Goal: Task Accomplishment & Management: Manage account settings

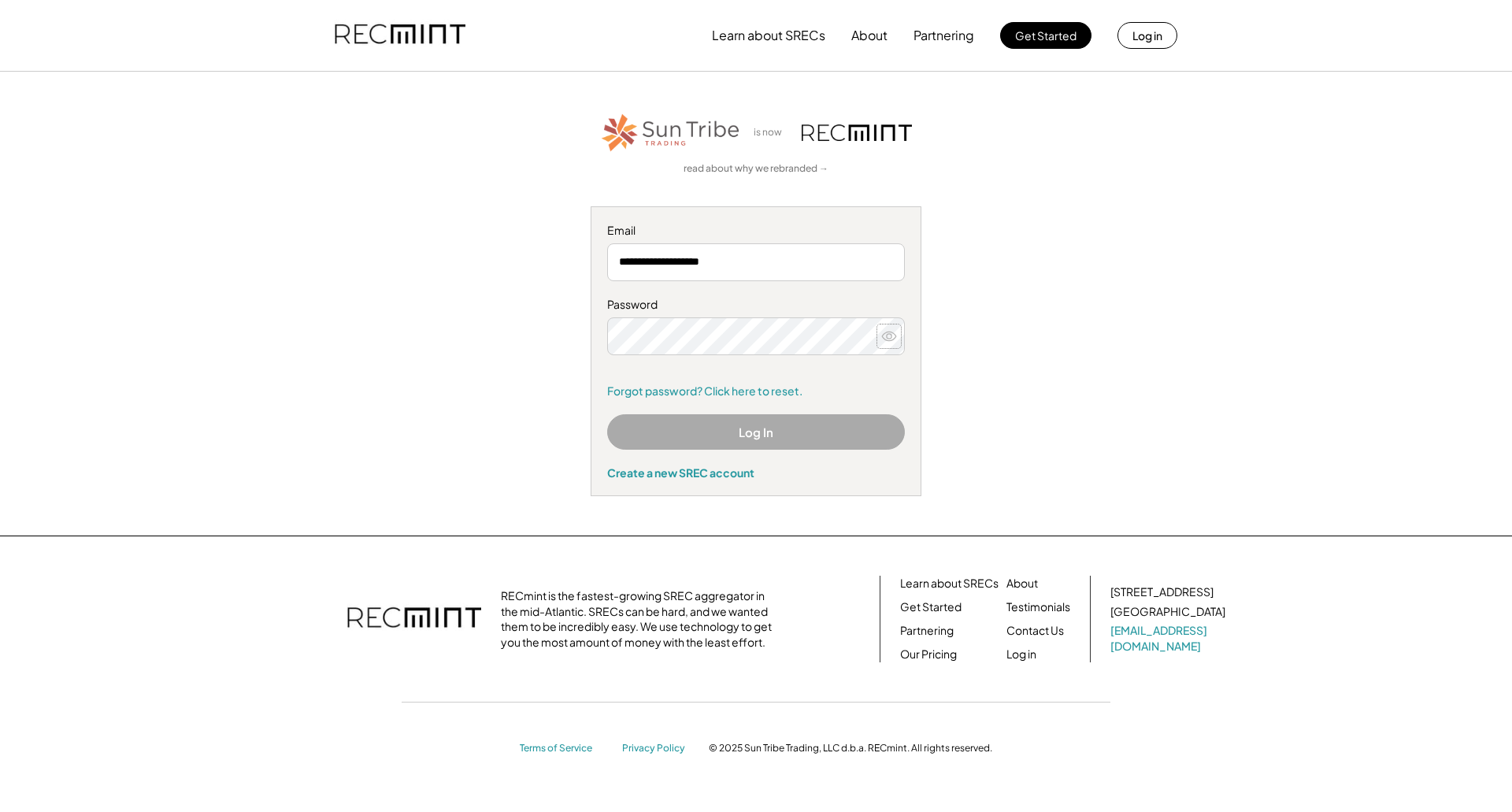
click at [895, 339] on icon at bounding box center [890, 336] width 16 height 16
click at [887, 337] on use at bounding box center [890, 336] width 14 height 9
click at [771, 439] on button "Log In" at bounding box center [756, 432] width 298 height 35
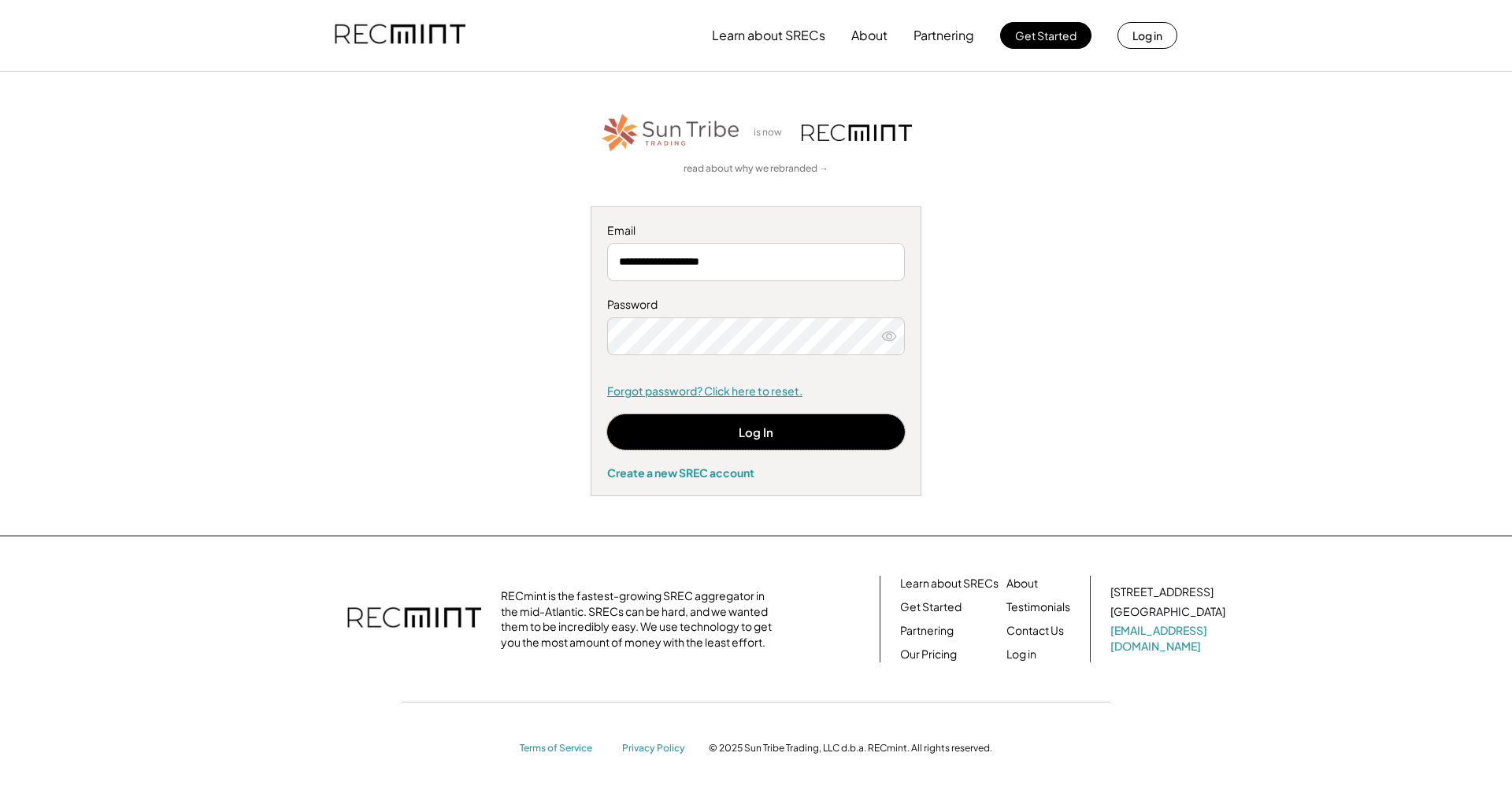
click at [738, 388] on link "Forgot password? Click here to reset." at bounding box center [756, 392] width 298 height 16
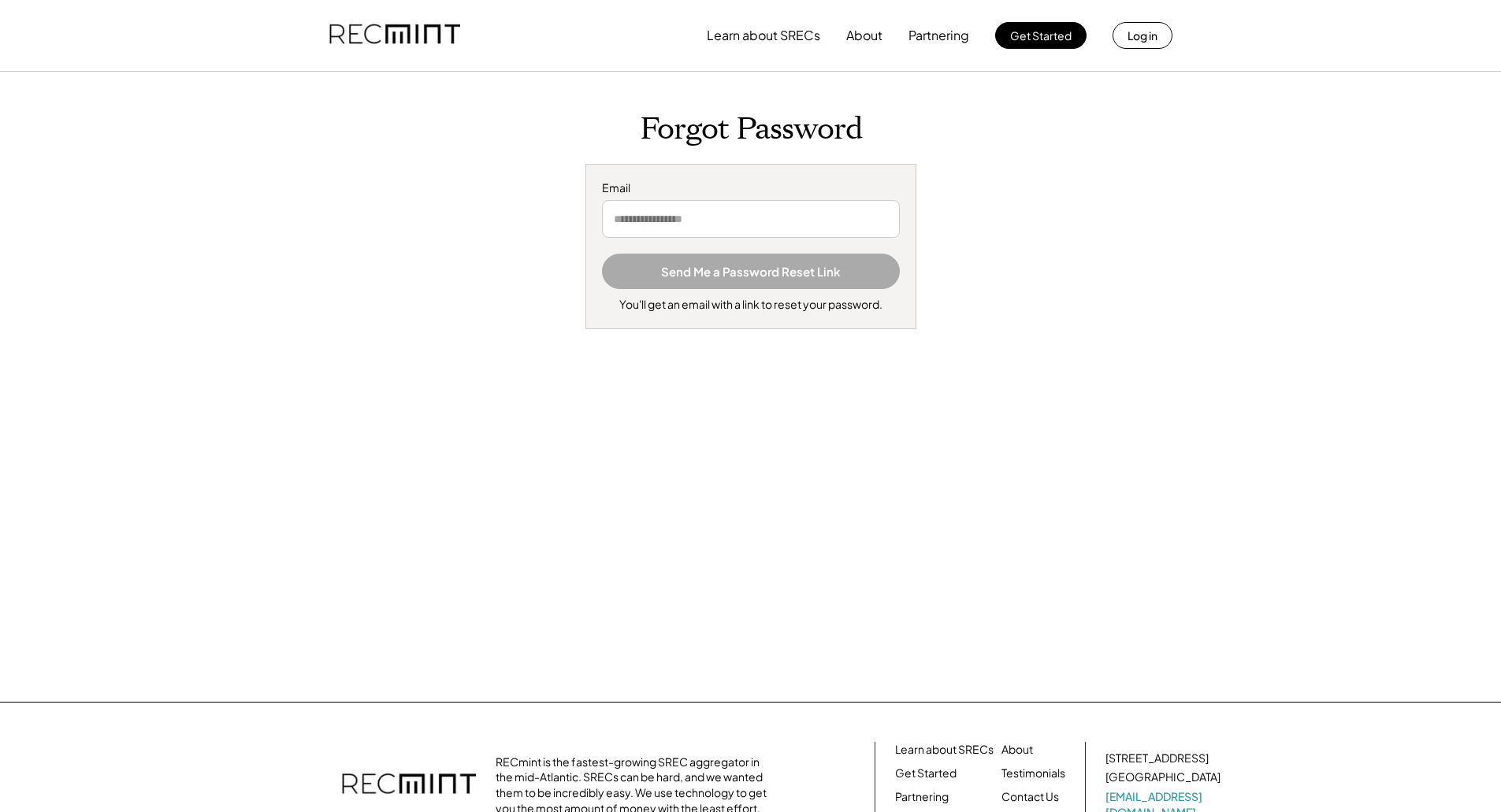
click at [674, 220] on input "email" at bounding box center [750, 219] width 298 height 38
type input "**********"
click at [773, 272] on button "Send Me a Password Reset Link" at bounding box center [750, 271] width 298 height 35
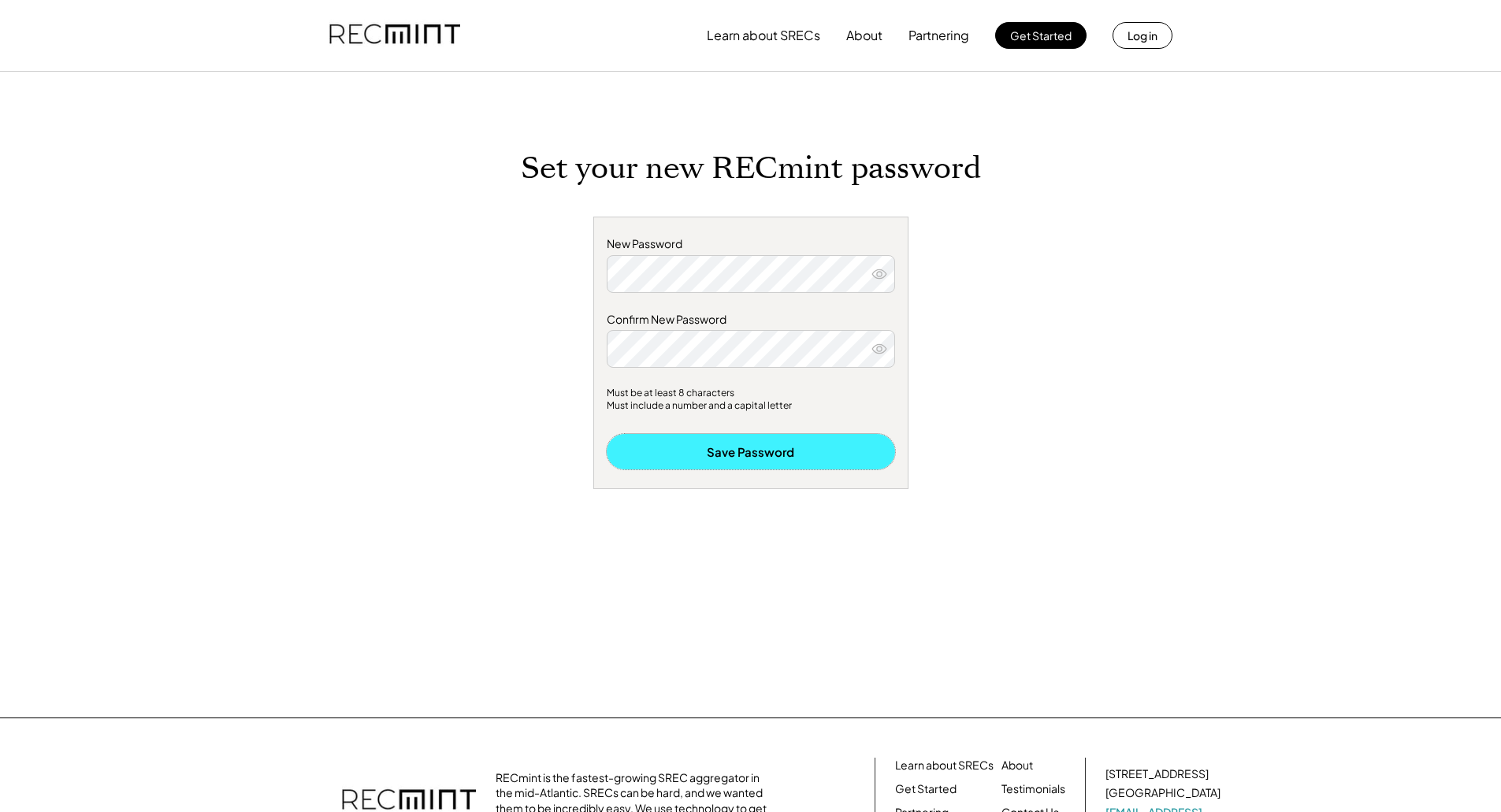
click at [763, 452] on button "Save Password" at bounding box center [750, 452] width 288 height 35
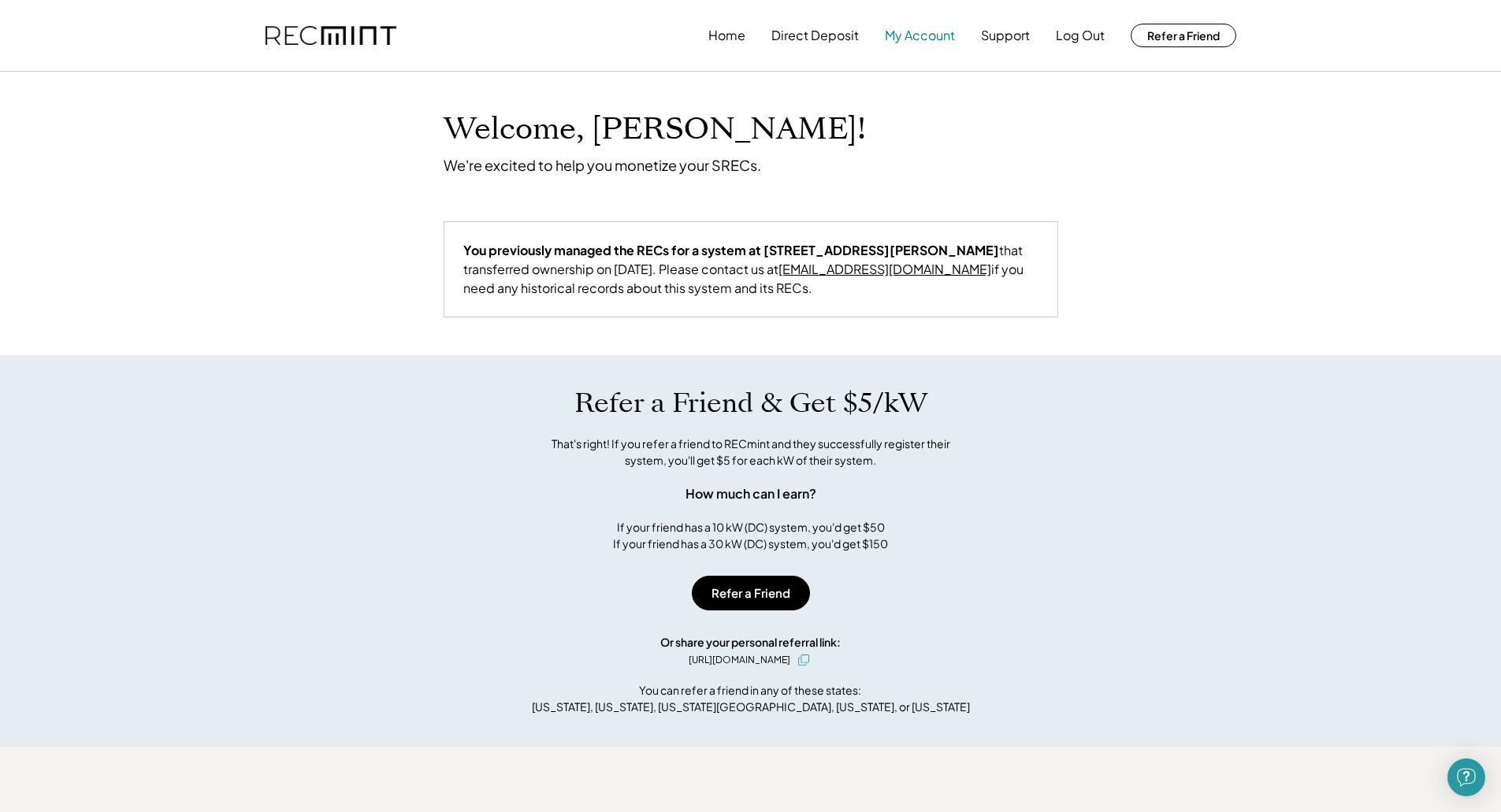
click at [915, 42] on button "My Account" at bounding box center [920, 35] width 70 height 31
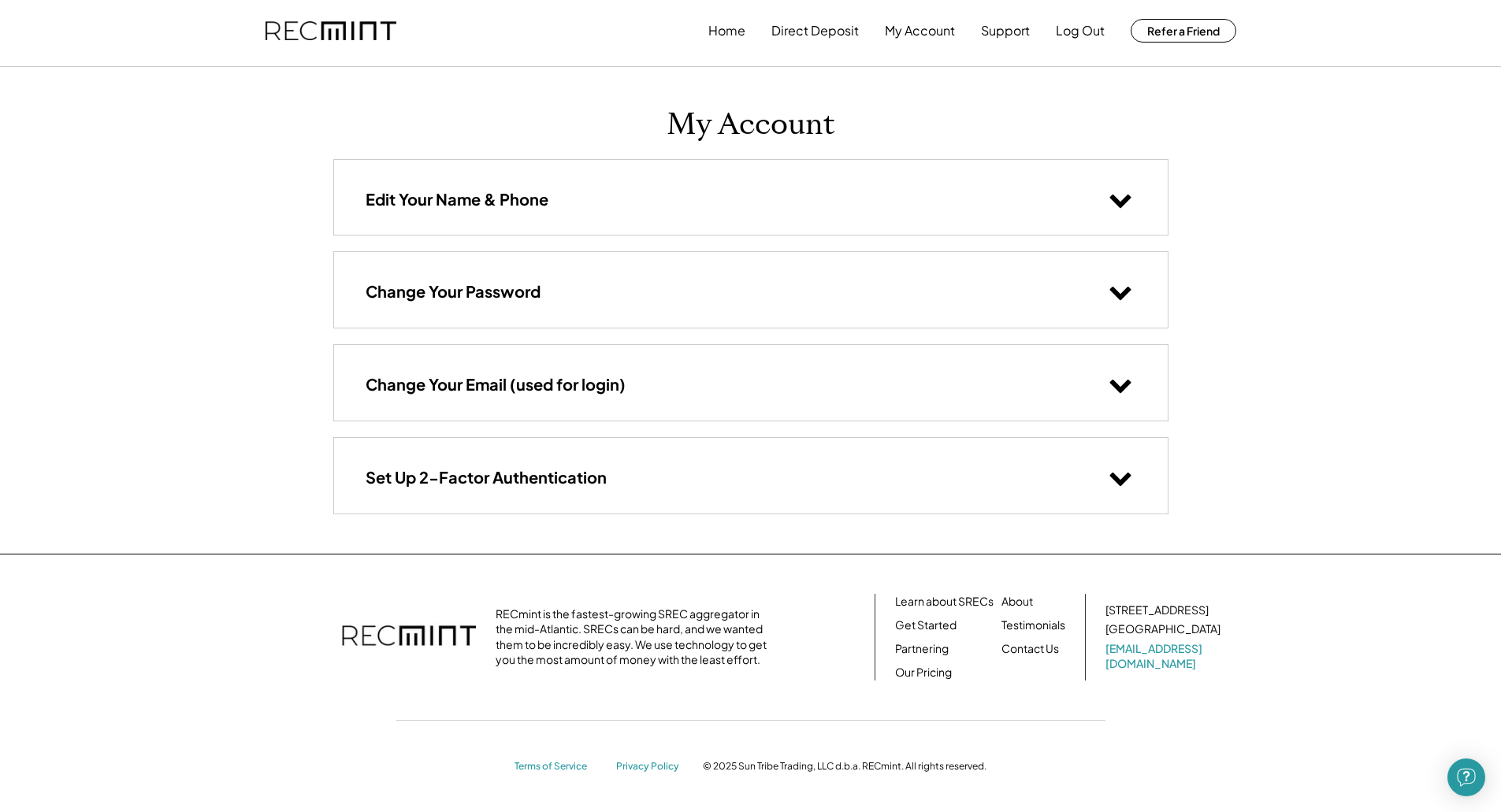
scroll to position [6, 0]
click at [1017, 33] on button "Support" at bounding box center [1004, 30] width 49 height 31
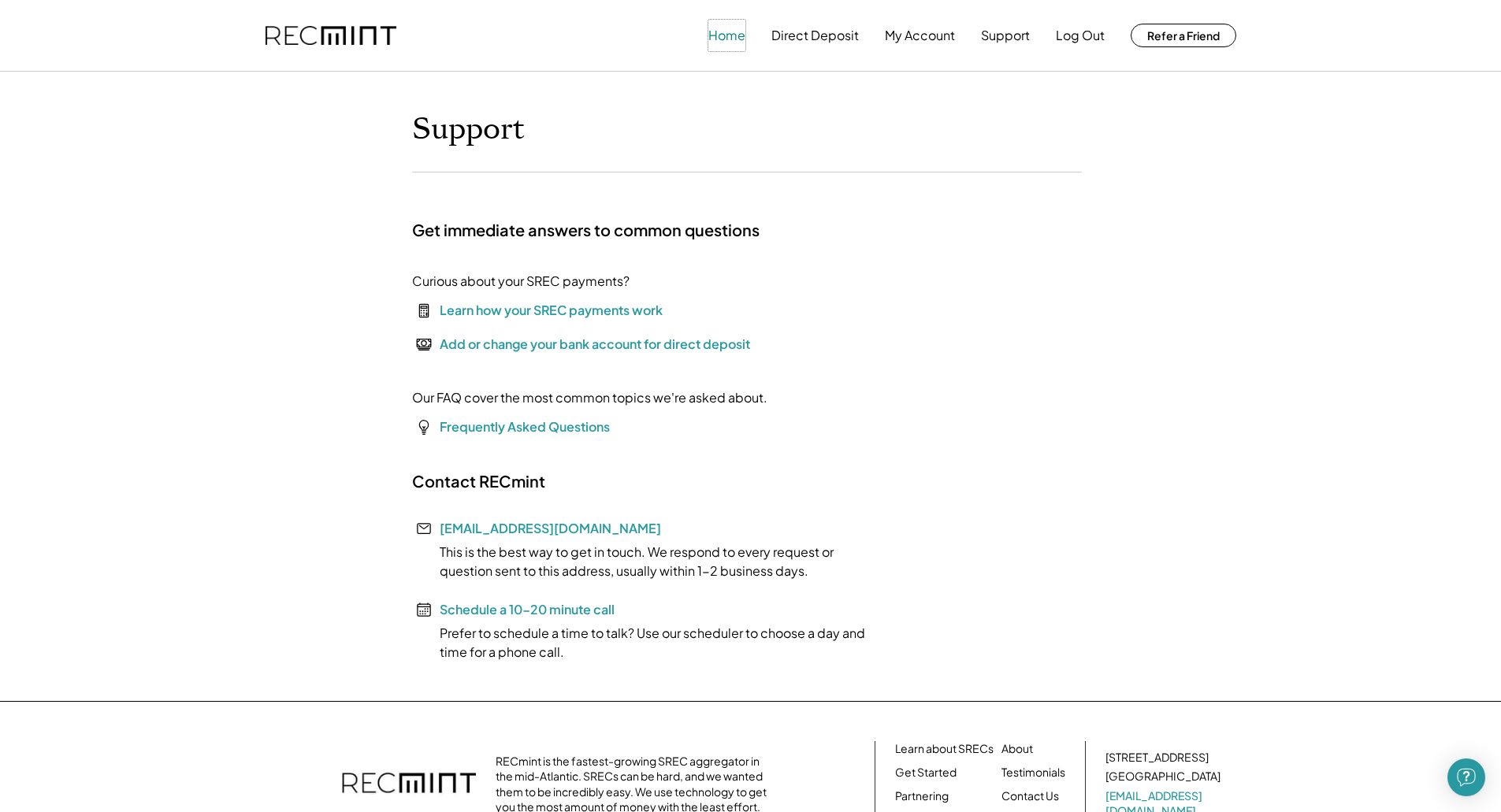
click at [727, 43] on button "Home" at bounding box center [726, 35] width 37 height 31
